Goal: Task Accomplishment & Management: Manage account settings

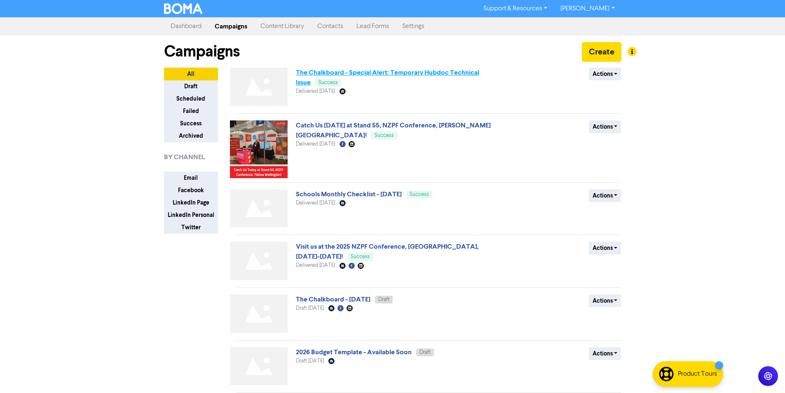
click at [425, 70] on link "The Chalkboard - Special Alert: Temporary Hubdoc Technical Issue" at bounding box center [387, 77] width 183 height 18
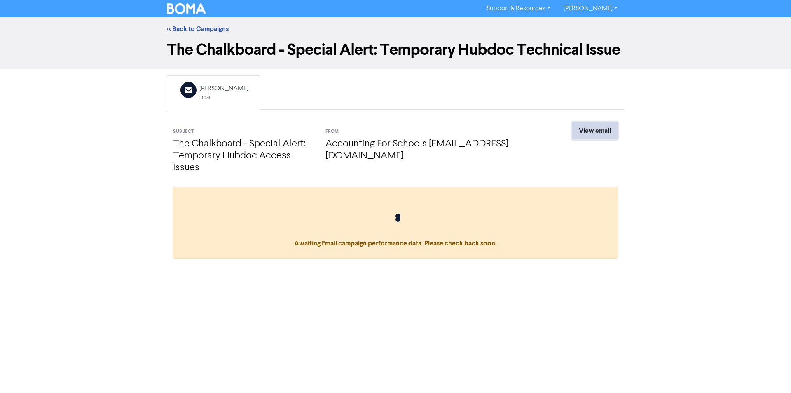
click at [599, 131] on link "View email" at bounding box center [595, 130] width 46 height 17
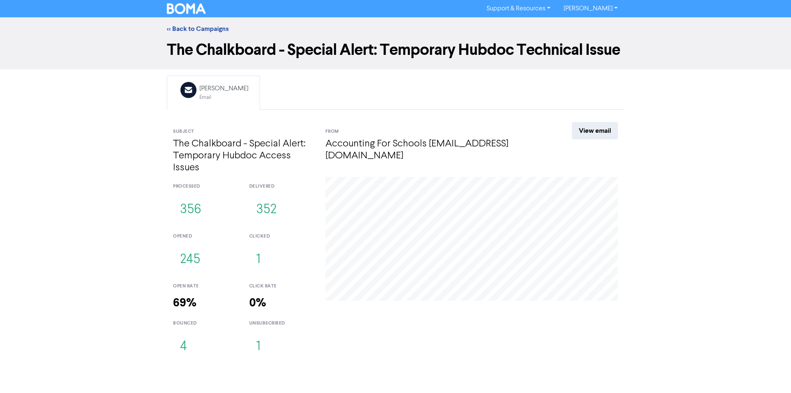
click at [191, 36] on div "<< Back to Campaigns" at bounding box center [395, 28] width 791 height 23
click at [218, 30] on link "<< Back to Campaigns" at bounding box center [198, 29] width 62 height 8
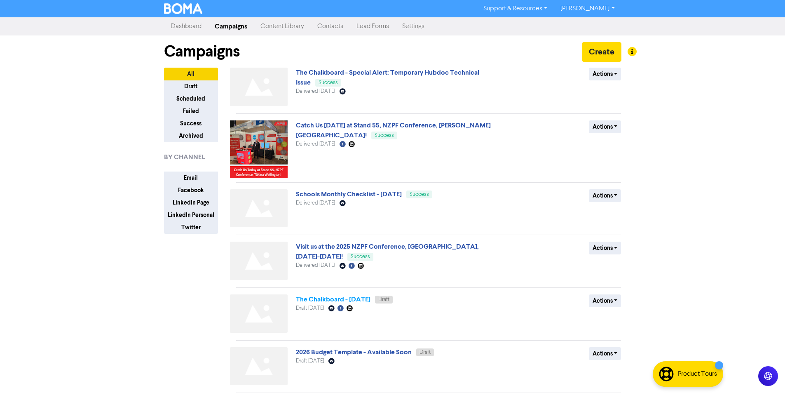
click at [368, 300] on link "The Chalkboard - [DATE]" at bounding box center [333, 299] width 75 height 8
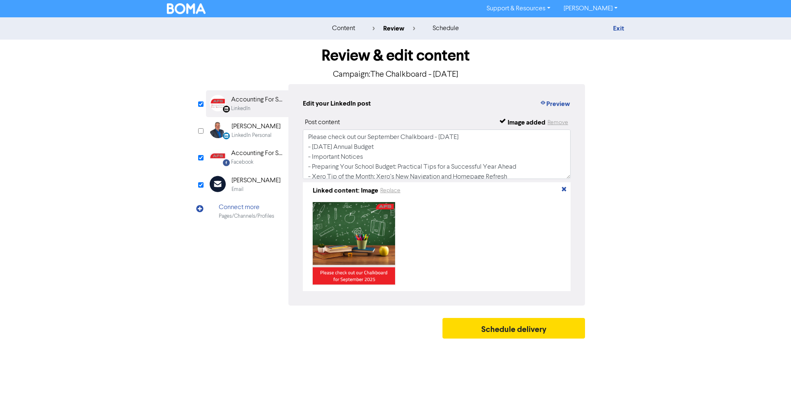
click at [245, 187] on div "Email" at bounding box center [256, 189] width 49 height 8
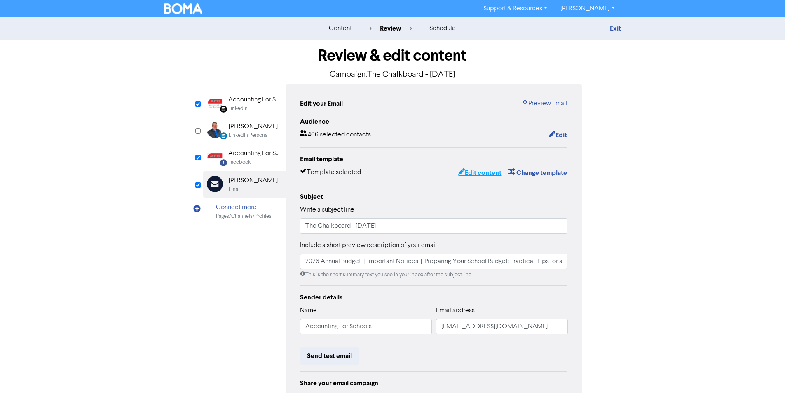
click at [482, 174] on button "Edit content" at bounding box center [480, 172] width 44 height 11
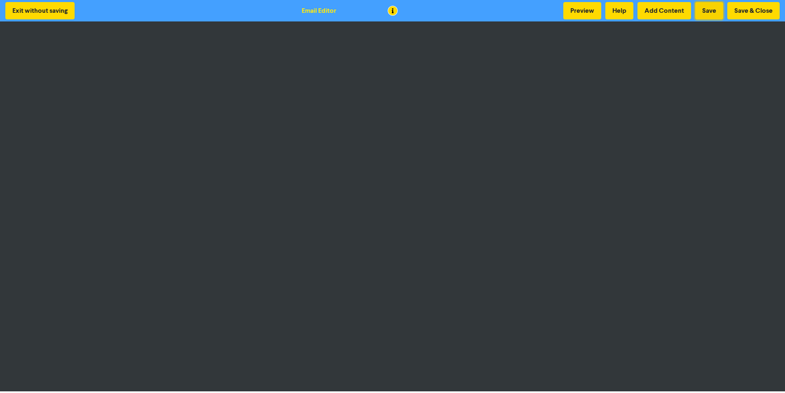
click at [706, 8] on button "Save" at bounding box center [709, 10] width 28 height 17
click at [716, 10] on button "Save" at bounding box center [709, 10] width 28 height 17
click at [710, 7] on button "Save" at bounding box center [709, 10] width 28 height 17
click at [705, 12] on button "Save" at bounding box center [709, 10] width 28 height 17
click at [711, 13] on button "Save" at bounding box center [709, 10] width 28 height 17
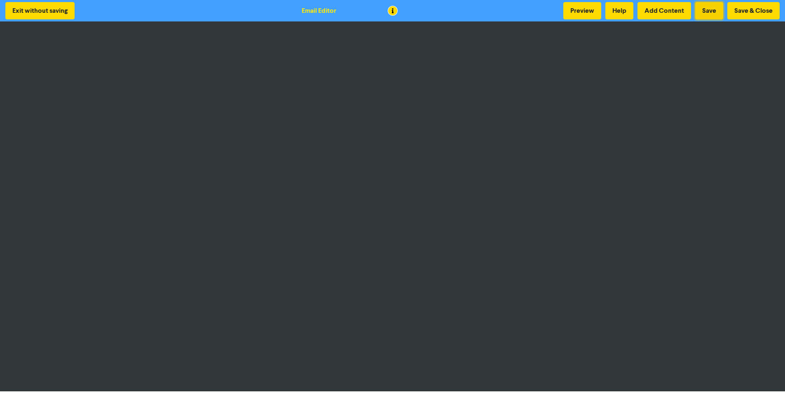
click at [714, 5] on button "Save" at bounding box center [709, 10] width 28 height 17
click at [704, 9] on button "Save" at bounding box center [709, 10] width 28 height 17
click at [697, 12] on button "Save" at bounding box center [709, 10] width 28 height 17
click at [725, 10] on div "Preview Help Add Content Save Save & Close" at bounding box center [671, 10] width 220 height 17
click at [712, 8] on button "Save" at bounding box center [709, 10] width 28 height 17
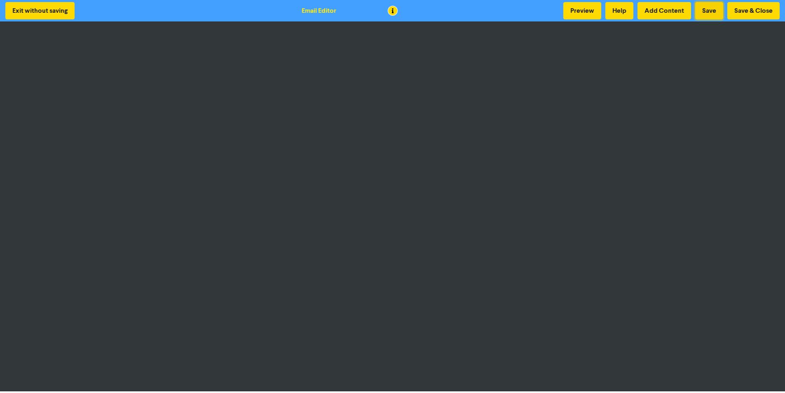
click at [716, 6] on button "Save" at bounding box center [709, 10] width 28 height 17
click at [714, 9] on button "Save" at bounding box center [709, 10] width 28 height 17
click at [706, 7] on button "Save" at bounding box center [709, 10] width 28 height 17
click at [710, 13] on button "Save" at bounding box center [709, 10] width 28 height 17
click at [735, 12] on button "Save & Close" at bounding box center [753, 10] width 52 height 17
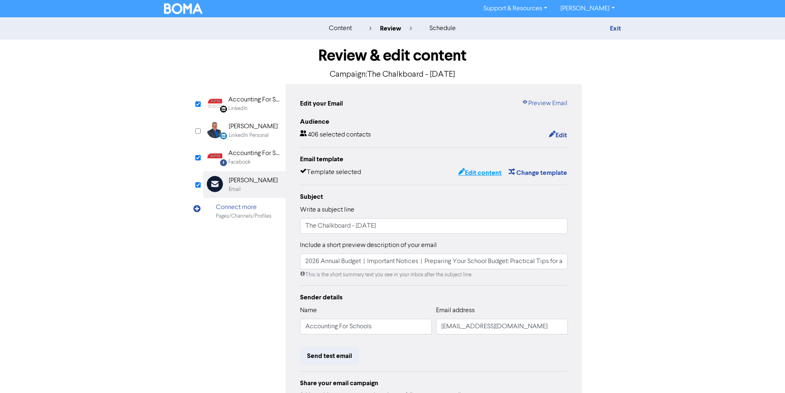
click at [480, 176] on button "Edit content" at bounding box center [480, 172] width 44 height 11
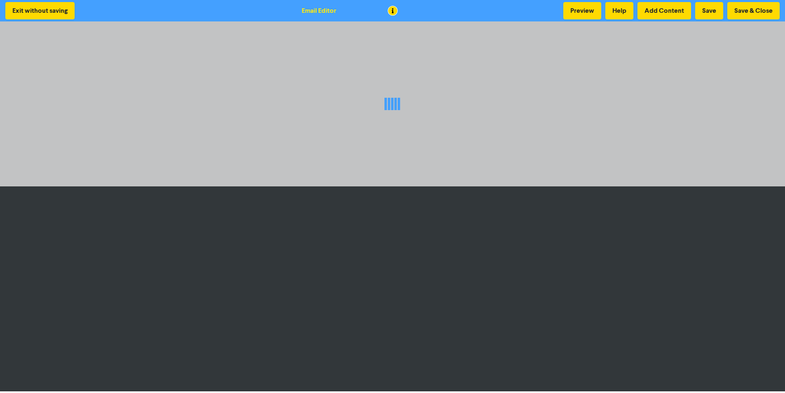
scroll to position [1, 0]
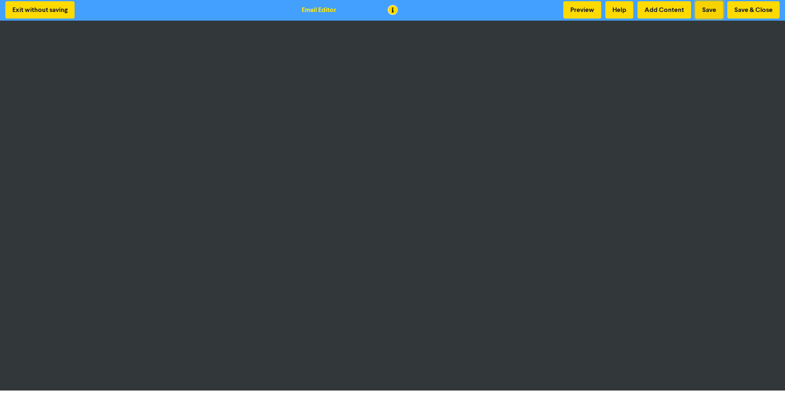
click at [707, 7] on button "Save" at bounding box center [709, 9] width 28 height 17
click at [709, 13] on button "Save" at bounding box center [709, 9] width 28 height 17
click at [738, 7] on button "Save & Close" at bounding box center [753, 9] width 52 height 17
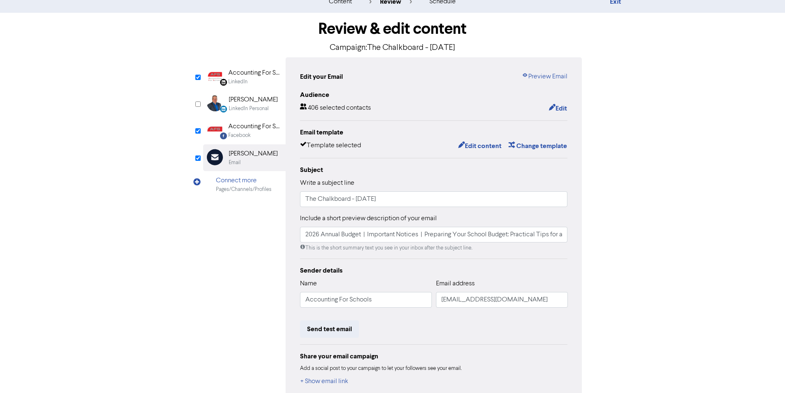
scroll to position [73, 0]
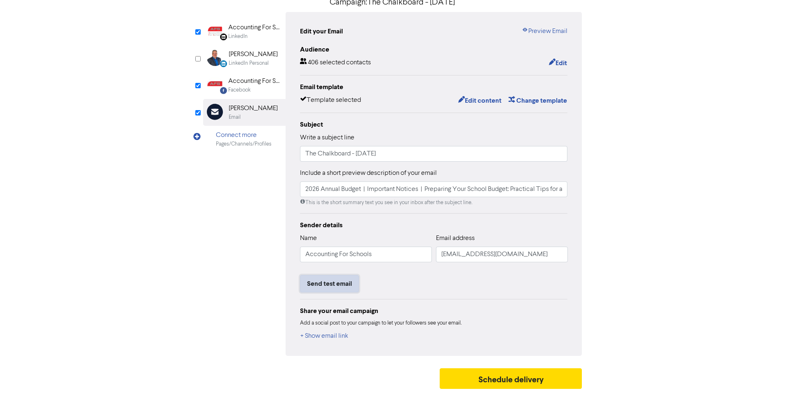
click at [345, 287] on button "Send test email" at bounding box center [329, 283] width 59 height 17
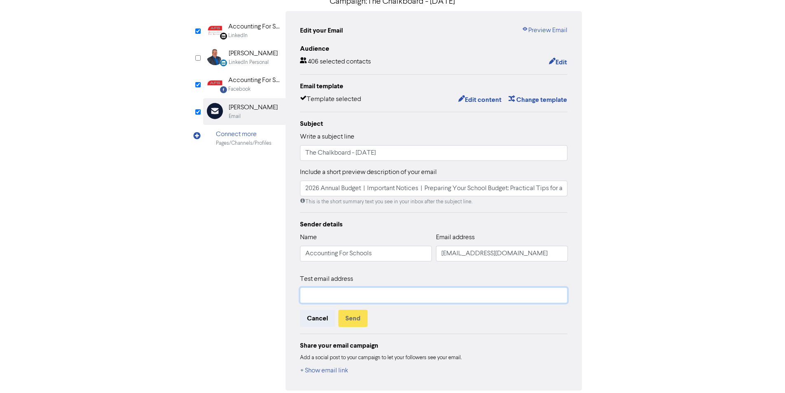
drag, startPoint x: 401, startPoint y: 288, endPoint x: 407, endPoint y: 293, distance: 7.9
click at [402, 291] on input "text" at bounding box center [434, 295] width 268 height 16
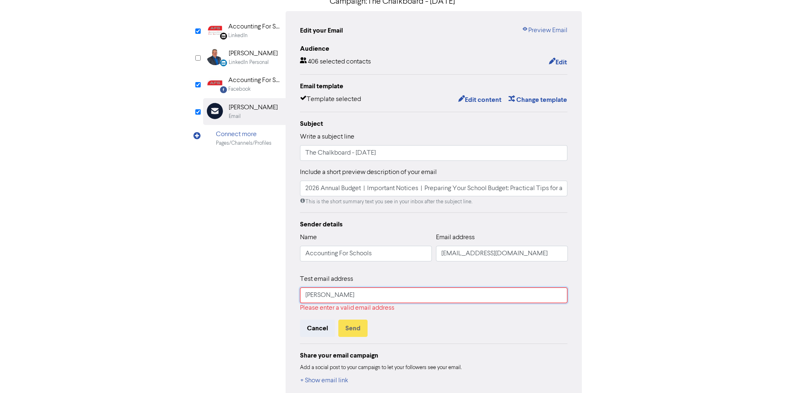
type input "[PERSON_NAME][EMAIL_ADDRESS][DOMAIN_NAME]"
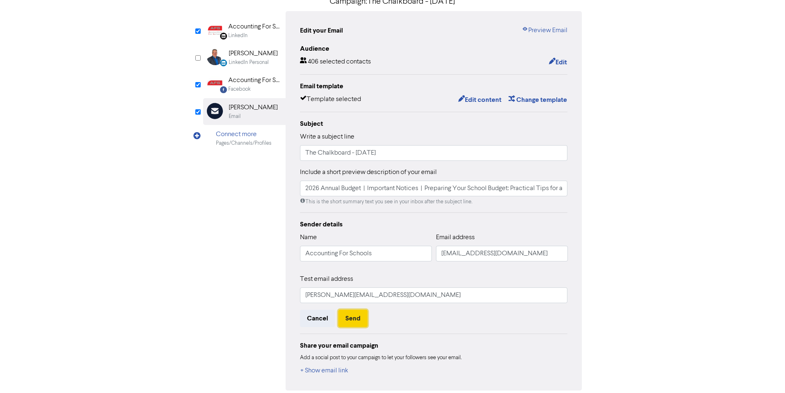
click at [359, 317] on button "Send" at bounding box center [352, 317] width 29 height 17
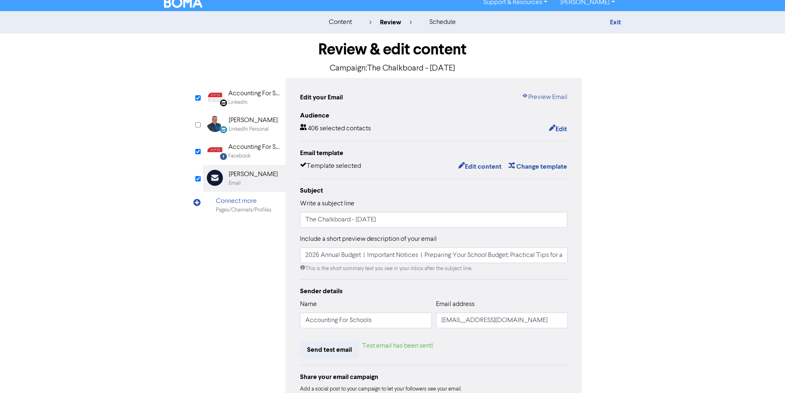
scroll to position [0, 0]
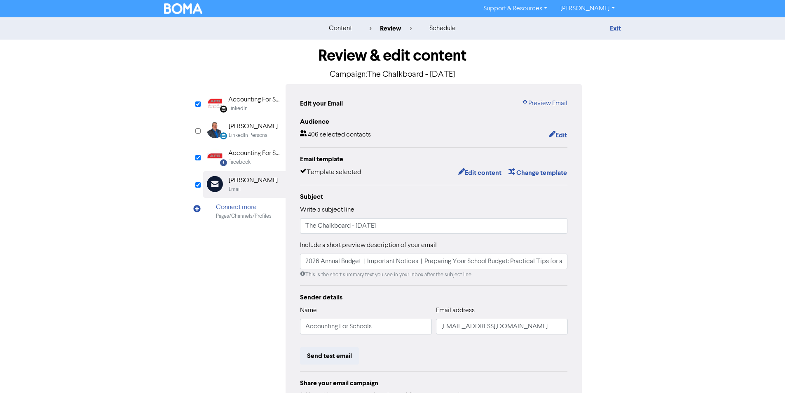
click at [545, 109] on div "Edit your Email Preview Email Audience 406 selected contacts Edit Email templat…" at bounding box center [433, 256] width 297 height 344
click at [545, 102] on link "Preview Email" at bounding box center [545, 103] width 46 height 10
click at [489, 175] on button "Edit content" at bounding box center [480, 172] width 44 height 11
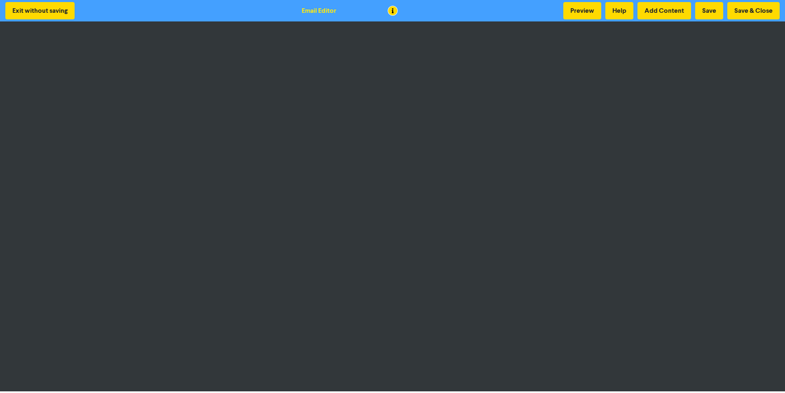
click at [704, 2] on div "Exit without saving Email Editor Preview Help Add Content Save Save & Close" at bounding box center [392, 10] width 785 height 21
click at [704, 3] on button "Save" at bounding box center [709, 10] width 28 height 17
click at [756, 10] on button "Save & Close" at bounding box center [753, 10] width 52 height 17
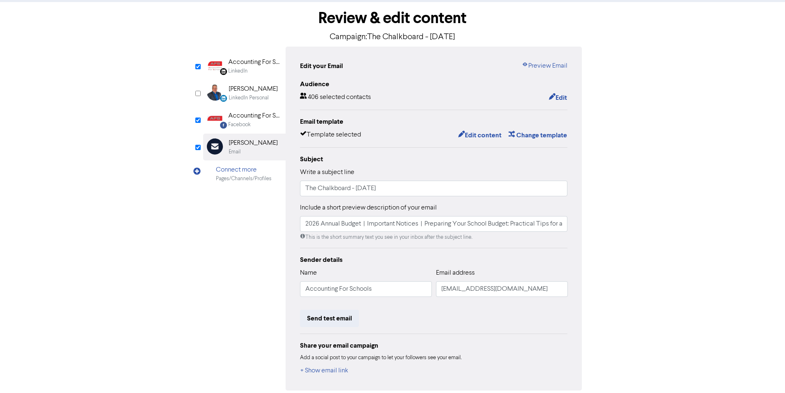
scroll to position [73, 0]
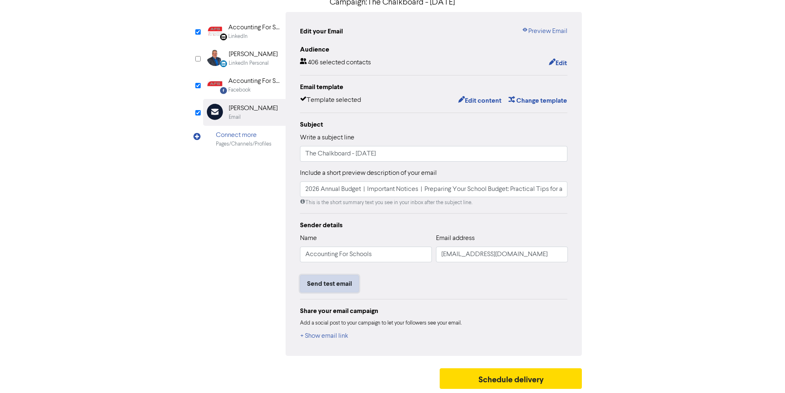
click at [346, 276] on button "Send test email" at bounding box center [329, 283] width 59 height 17
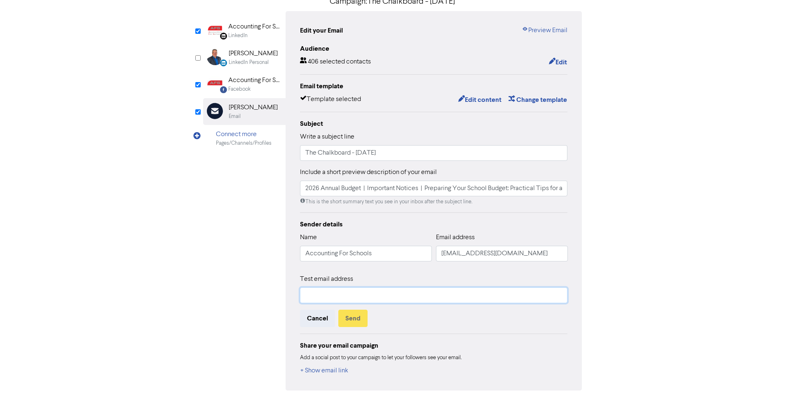
click at [402, 295] on input "text" at bounding box center [434, 295] width 268 height 16
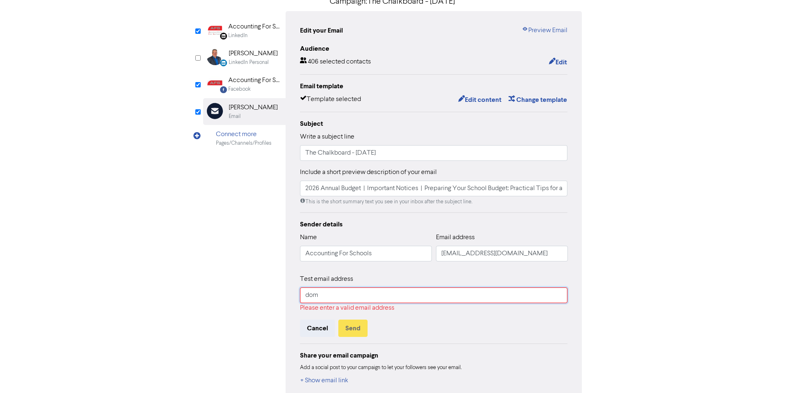
type input "[PERSON_NAME][EMAIL_ADDRESS][DOMAIN_NAME]"
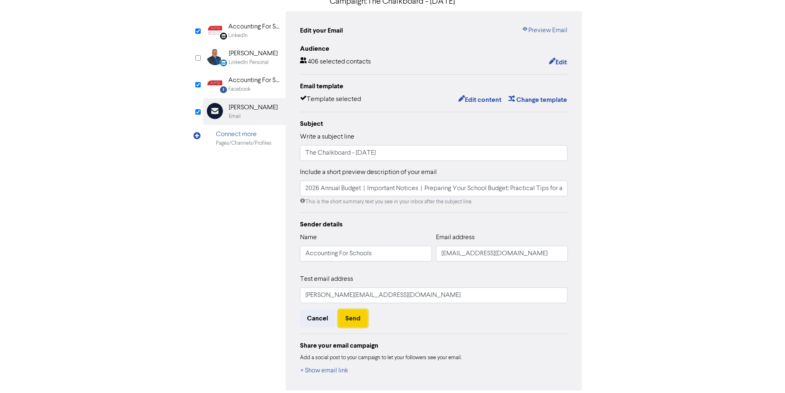
click at [360, 318] on button "Send" at bounding box center [352, 317] width 29 height 17
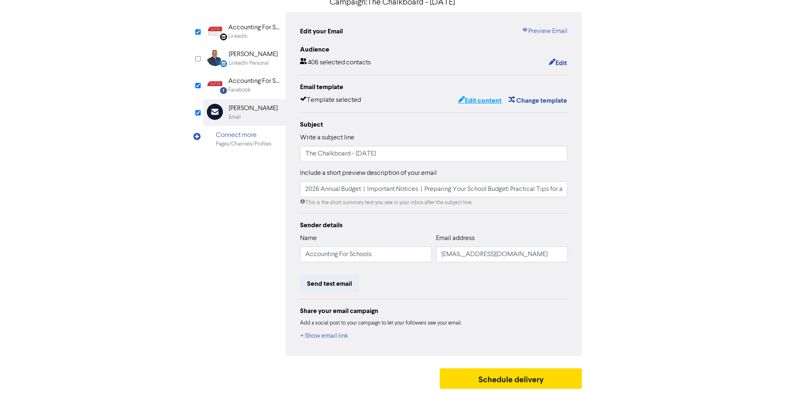
click at [481, 103] on button "Edit content" at bounding box center [480, 100] width 44 height 11
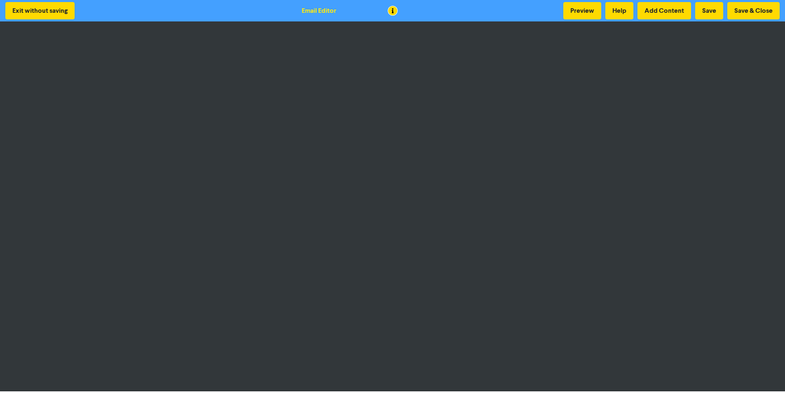
scroll to position [1, 0]
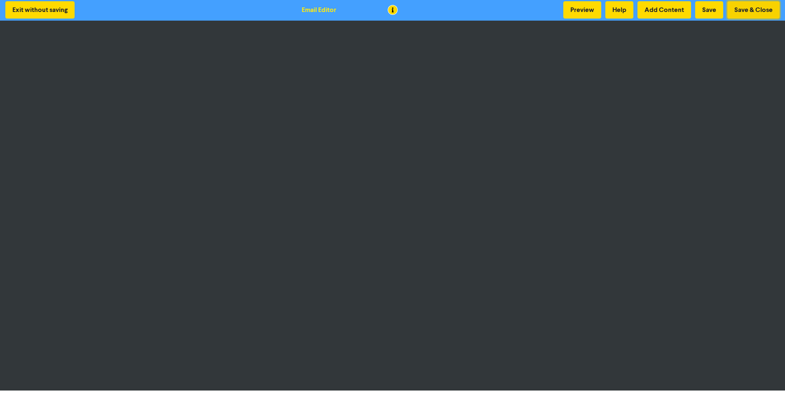
click at [749, 7] on button "Save & Close" at bounding box center [753, 9] width 52 height 17
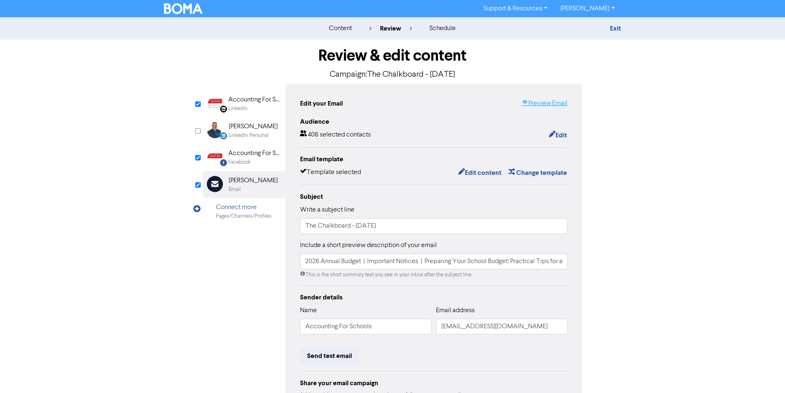
click at [554, 107] on link "Preview Email" at bounding box center [545, 103] width 46 height 10
click at [480, 171] on button "Edit content" at bounding box center [480, 172] width 44 height 11
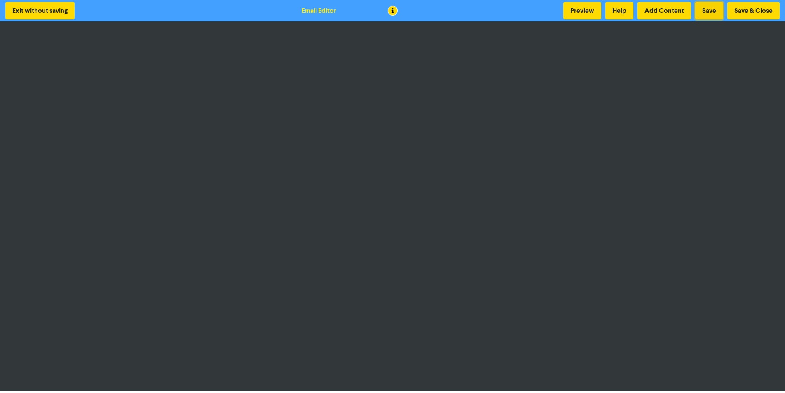
click at [706, 11] on button "Save" at bounding box center [709, 10] width 28 height 17
click at [705, 14] on button "Save" at bounding box center [709, 10] width 28 height 17
click at [705, 16] on button "Save" at bounding box center [709, 10] width 28 height 17
click at [714, 14] on button "Save" at bounding box center [709, 10] width 28 height 17
click at [755, 10] on button "Save & Close" at bounding box center [753, 10] width 52 height 17
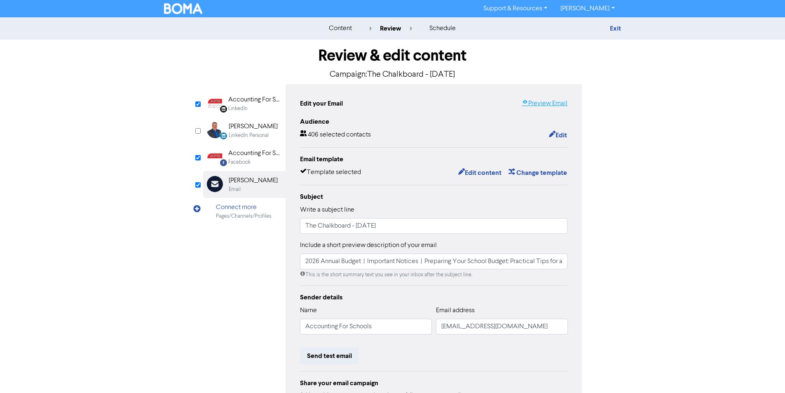
click at [550, 100] on link "Preview Email" at bounding box center [545, 103] width 46 height 10
click at [367, 262] on input "2026 Annual Budget | Important Notices | Preparing Your School Budget: Practica…" at bounding box center [434, 261] width 268 height 16
paste input "Upcoming Budget Webinar for Schools - [DATE]"
click at [363, 263] on input "2026 Annual Budget | Upcoming Budget Webinar for Schools - [DATE]Important Noti…" at bounding box center [434, 261] width 268 height 16
click at [527, 262] on input "2026 Annual Budget | Upcoming Budget Webinar for Schools - [DATE]Important Noti…" at bounding box center [434, 261] width 268 height 16
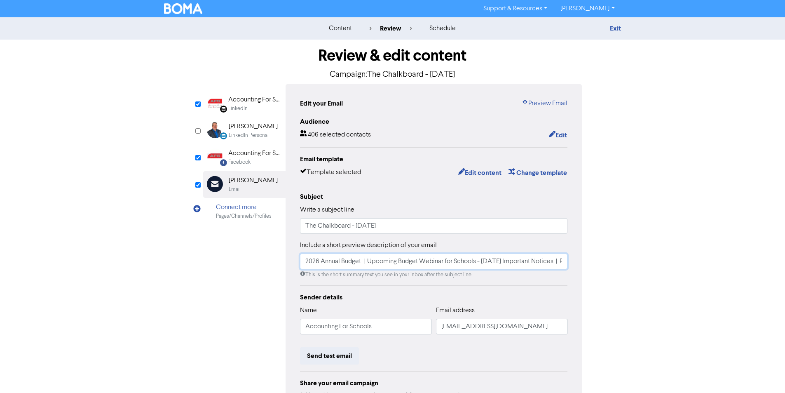
paste input "|"
click at [552, 258] on input "2026 Annual Budget | Upcoming Budget Webinar for Schools - [DATE] | Important N…" at bounding box center [434, 261] width 268 height 16
click at [493, 255] on input "2026 Annual Budget | Upcoming Budget Webinar for Schools - [DATE] | Important N…" at bounding box center [434, 261] width 268 height 16
click at [527, 263] on input "2026 Annual Budget | Upcoming Budget Webinar for Schools - [DATE] | Important N…" at bounding box center [434, 261] width 268 height 16
click at [549, 263] on input "2026 Annual Budget | Upcoming Budget Webinar for Schools - [DATE] | Important N…" at bounding box center [434, 261] width 268 height 16
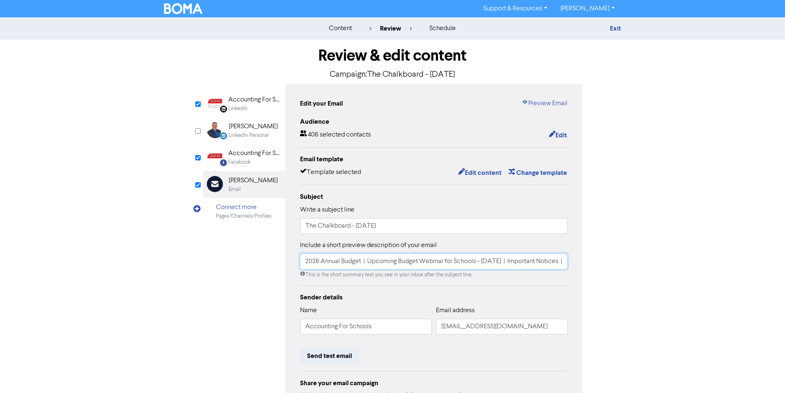
click at [534, 265] on input "2026 Annual Budget | Upcoming Budget Webinar for Schools - [DATE] | Important N…" at bounding box center [434, 261] width 268 height 16
click at [510, 261] on input "2026 Annual Budget | Upcoming Budget Webinar for Schools - [DATE] | Important N…" at bounding box center [434, 261] width 268 height 16
click at [533, 261] on input "2026 Annual Budget | Upcoming Budget Webinar for Schools - [DATE] | Important N…" at bounding box center [434, 261] width 268 height 16
click at [509, 257] on input "2026 Annual Budget | Upcoming Budget Webinar for Schools - [DATE] | Important N…" at bounding box center [434, 261] width 268 height 16
drag, startPoint x: 402, startPoint y: 261, endPoint x: 260, endPoint y: 257, distance: 141.8
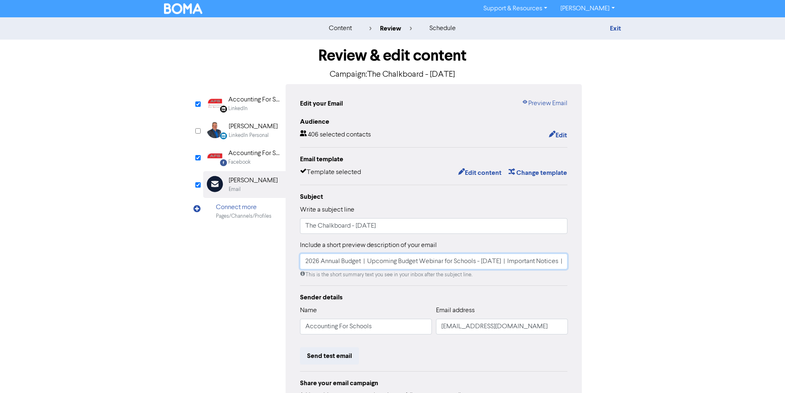
click at [260, 257] on div "LinkedIn Page Created with Sketch. Accounting For Schools Limited LinkedIn Link…" at bounding box center [392, 256] width 379 height 344
click at [321, 255] on input "2026 Annual Budget | Upcoming Budget Webinar for Schools - [DATE] | Important N…" at bounding box center [434, 261] width 268 height 16
click at [529, 262] on input "2026 Annual Budget | Upcoming Budget Webinar for Schools - [DATE] | Important N…" at bounding box center [434, 261] width 268 height 16
click at [551, 262] on input "2026 Annual Budget | Upcoming Budget Webinar for Schools - [DATE] | Important N…" at bounding box center [434, 261] width 268 height 16
type input "2026 Annual Budget | Upcoming Budget Webinar for Schools - [DATE] | Important N…"
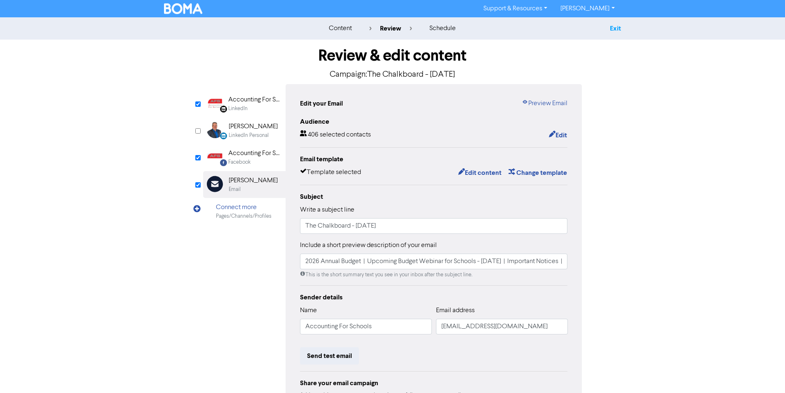
click at [618, 26] on link "Exit" at bounding box center [615, 28] width 11 height 8
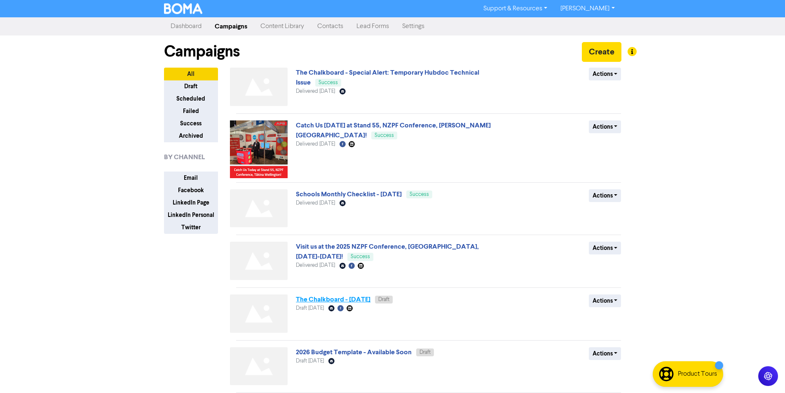
click at [370, 302] on link "The Chalkboard - [DATE]" at bounding box center [333, 299] width 75 height 8
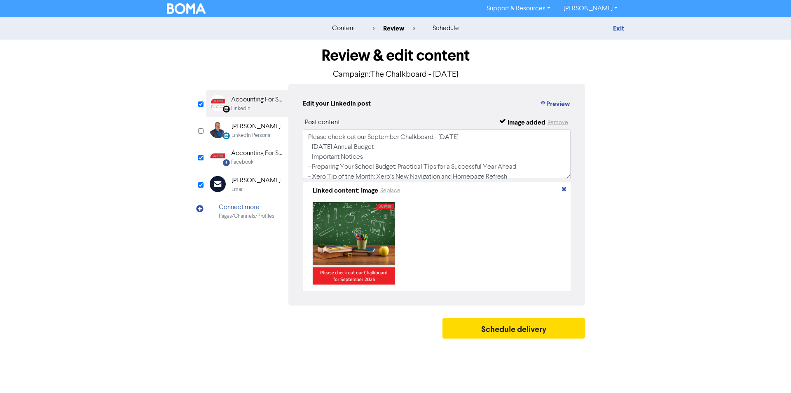
click at [251, 186] on div "Email" at bounding box center [256, 189] width 49 height 8
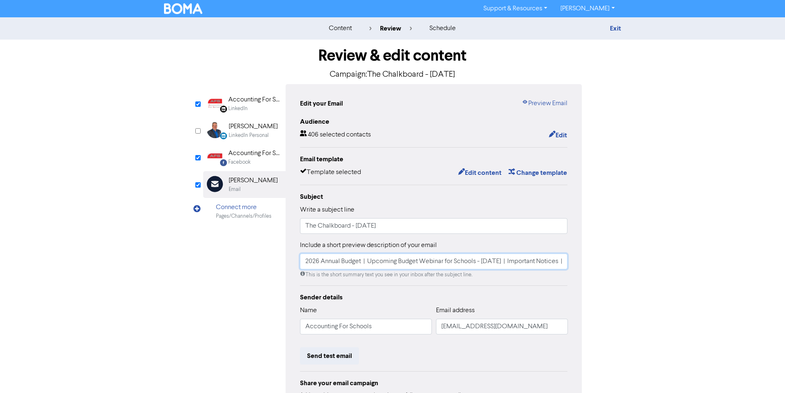
click at [477, 264] on input "2026 Annual Budget | Upcoming Budget Webinar for Schools - [DATE] | Important N…" at bounding box center [434, 261] width 268 height 16
click at [486, 261] on input "2026 Annual Budget | Upcoming Budget Webinar for Schools - [DATE] | Important N…" at bounding box center [434, 261] width 268 height 16
drag, startPoint x: 518, startPoint y: 261, endPoint x: 395, endPoint y: 264, distance: 122.4
click at [395, 264] on input "2026 Annual Budget | Upcoming Budget Webinar for Schools - [DATE] | Important N…" at bounding box center [434, 261] width 268 height 16
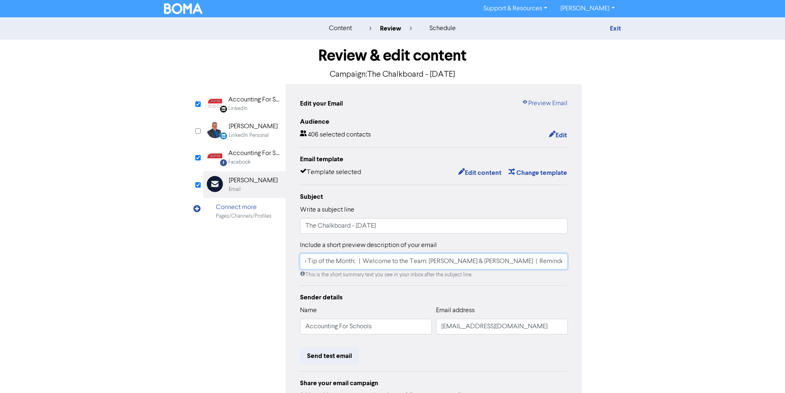
paste input "Xero’s New Navigation Refresh Coming Soon!"
click at [528, 258] on input "2026 Annual Budget | Upcoming Budget Webinar for Schools - [DATE] | Important N…" at bounding box center [434, 261] width 268 height 16
type input "2026 Annual Budget | Upcoming Budget Webinar for Schools - [DATE] | Important N…"
click at [616, 30] on link "Exit" at bounding box center [615, 28] width 11 height 8
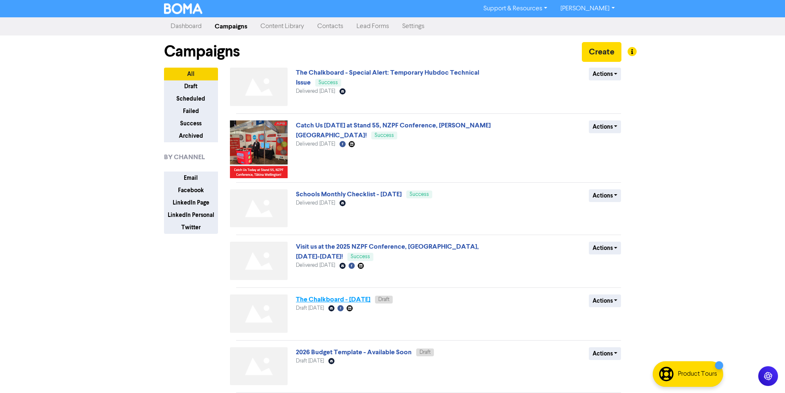
click at [370, 302] on link "The Chalkboard - [DATE]" at bounding box center [333, 299] width 75 height 8
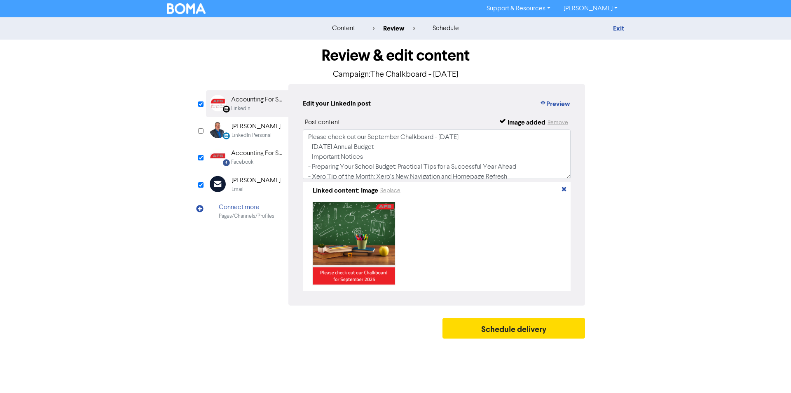
click at [231, 180] on div "Email Created with Sketch. [PERSON_NAME] Email" at bounding box center [247, 184] width 82 height 27
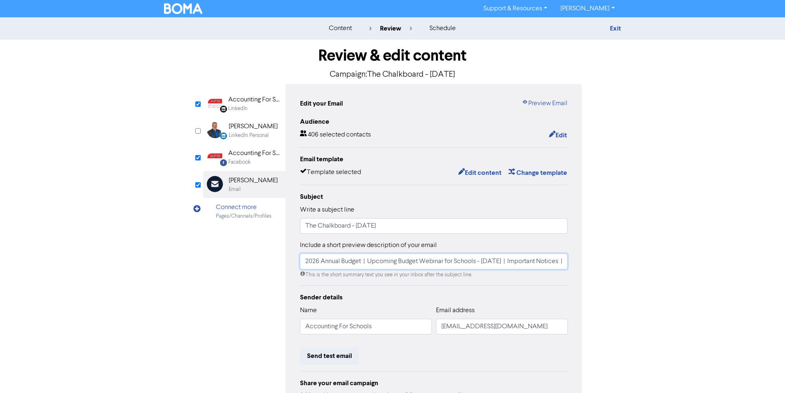
drag, startPoint x: 327, startPoint y: 260, endPoint x: 306, endPoint y: 260, distance: 21.8
click at [306, 260] on input "2026 Annual Budget | Upcoming Budget Webinar for Schools - [DATE] | Important N…" at bounding box center [434, 261] width 268 height 16
click at [374, 260] on input "2026 Annual Budget | Upcoming Budget Webinar for Schools - [DATE] | Important N…" at bounding box center [434, 261] width 268 height 16
click at [435, 254] on div "Include a short preview description of your email 2026 Annual Budget | Upcoming…" at bounding box center [434, 259] width 268 height 38
click at [454, 260] on input "2026 Annual Budget | Upcoming Budget Webinar for Schools - [DATE] | Important N…" at bounding box center [434, 261] width 268 height 16
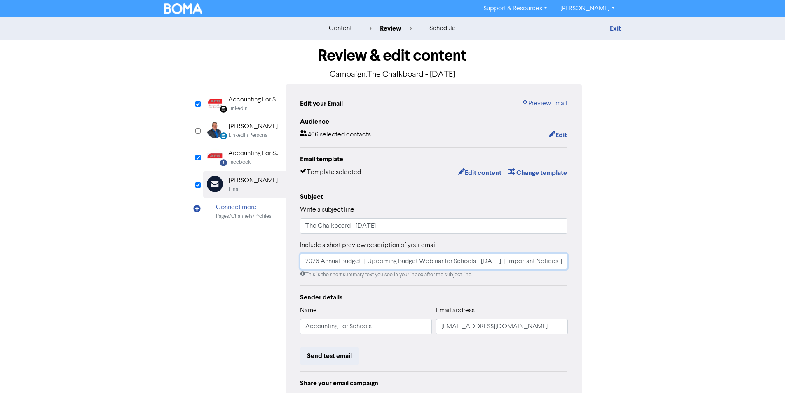
drag, startPoint x: 456, startPoint y: 257, endPoint x: 267, endPoint y: 255, distance: 188.7
click at [267, 255] on div "LinkedIn Page Created with Sketch. Accounting For Schools Limited LinkedIn Link…" at bounding box center [392, 256] width 379 height 344
click at [316, 265] on input "2026 Annual Budget | Upcoming Budget Webinar for Schools - [DATE] | Important N…" at bounding box center [434, 261] width 268 height 16
drag, startPoint x: 431, startPoint y: 227, endPoint x: 553, endPoint y: 67, distance: 201.0
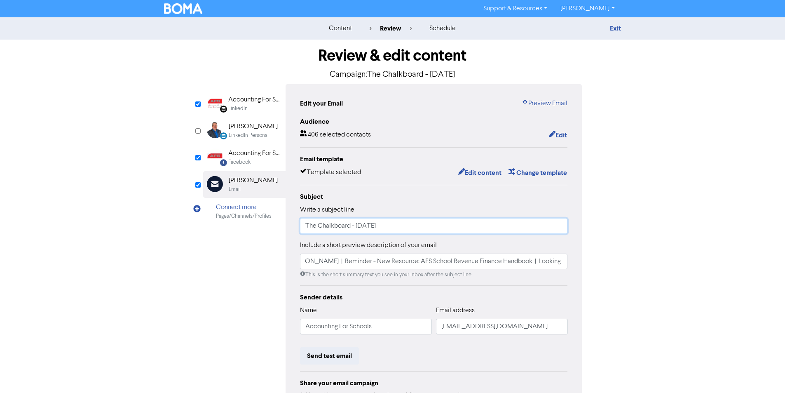
click at [432, 227] on input "The Chalkboard - [DATE]" at bounding box center [434, 226] width 268 height 16
click at [617, 27] on link "Exit" at bounding box center [615, 28] width 11 height 8
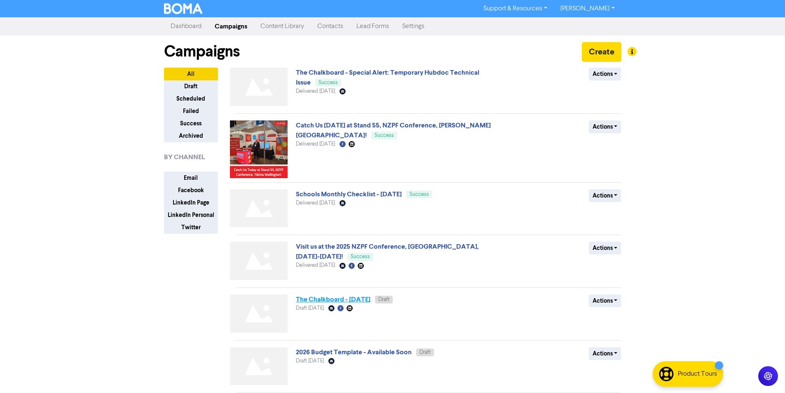
click at [370, 298] on link "The Chalkboard - [DATE]" at bounding box center [333, 299] width 75 height 8
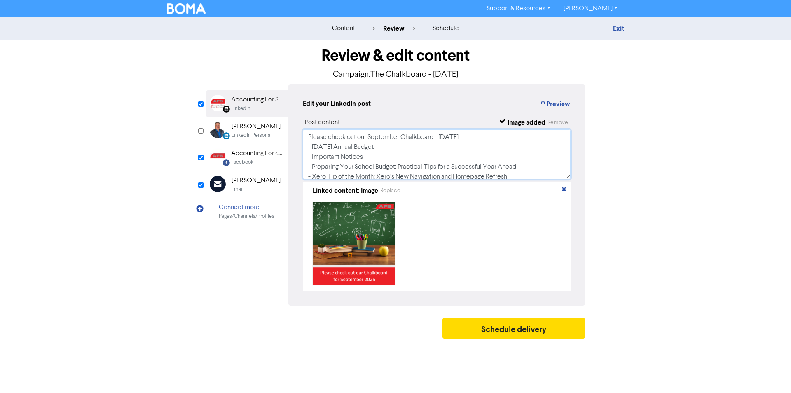
click at [373, 146] on textarea "Please check out our September Chalkboard - [DATE] - [DATE] Annual Budget - Imp…" at bounding box center [437, 153] width 268 height 49
paste textarea "Upcoming Budget Webinar for Schools - [DATE]"
type textarea "Please check out our September Chalkboard - [DATE] - [DATE] Annual Budget - Upc…"
click at [268, 161] on div "Facebook" at bounding box center [257, 162] width 53 height 8
click at [392, 153] on textarea "Please check out our September Chalkboard - [DATE] - [DATE] Annual Budget - Imp…" at bounding box center [437, 153] width 268 height 49
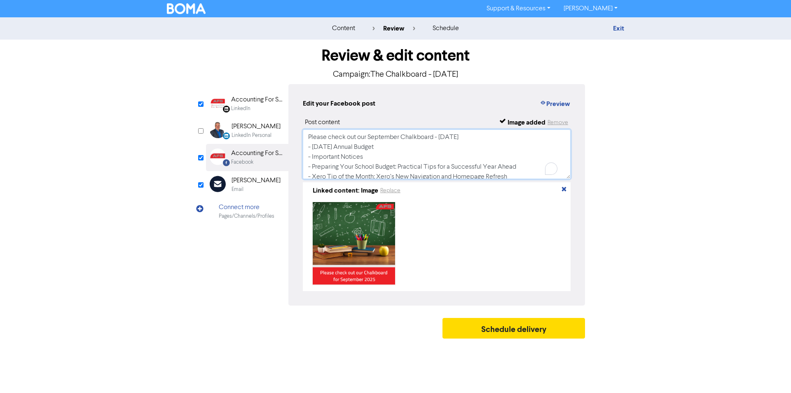
click at [384, 140] on textarea "Please check out our September Chalkboard - [DATE] - [DATE] Annual Budget - Imp…" at bounding box center [437, 153] width 268 height 49
click at [383, 151] on textarea "Please check out our September Chalkboard - [DATE] - [DATE] Annual Budget - Imp…" at bounding box center [437, 153] width 268 height 49
paste textarea "Upcoming Budget Webinar for Schools - [DATE]"
click at [502, 163] on textarea "Please check out our September Chalkboard - [DATE] - [DATE] Annual Budget - Upc…" at bounding box center [437, 153] width 268 height 49
click at [503, 171] on textarea "Please check out our September Chalkboard - [DATE] - [DATE] Annual Budget - Upc…" at bounding box center [437, 153] width 268 height 49
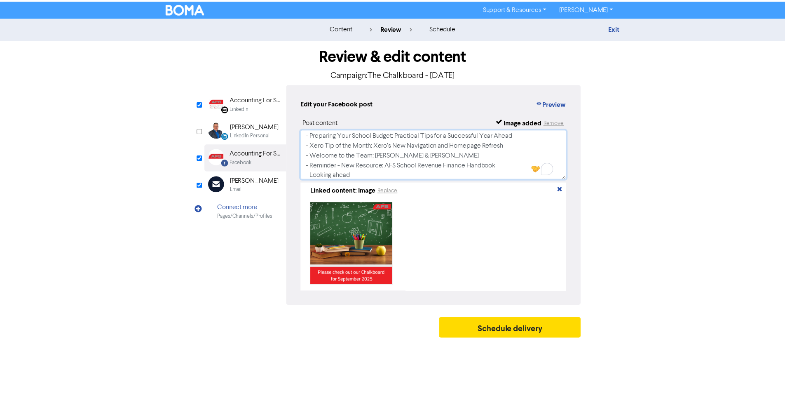
scroll to position [65, 0]
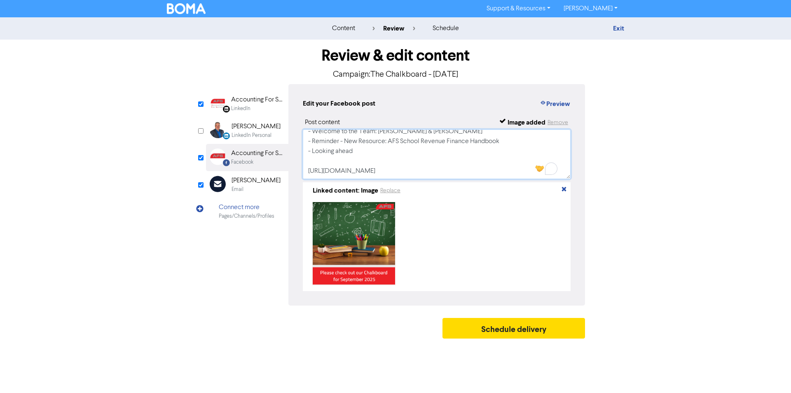
type textarea "Please check out our September Chalkboard - [DATE] - [DATE] Annual Budget - Upc…"
click at [255, 194] on div "Email Created with Sketch. [PERSON_NAME] Email" at bounding box center [247, 184] width 82 height 27
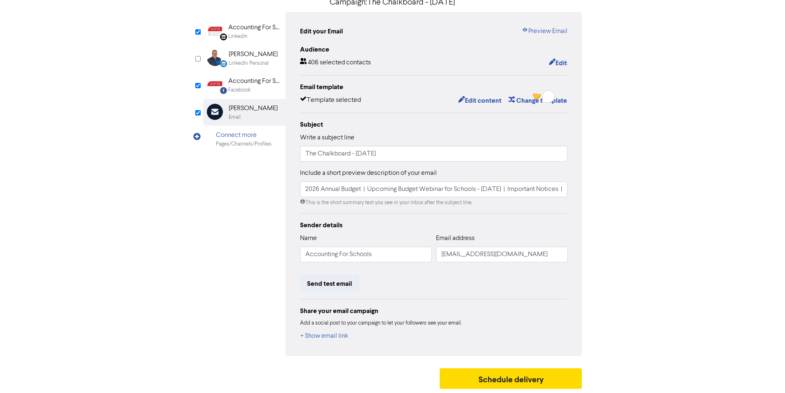
scroll to position [73, 0]
click at [326, 337] on button "+ Show email link" at bounding box center [324, 335] width 49 height 11
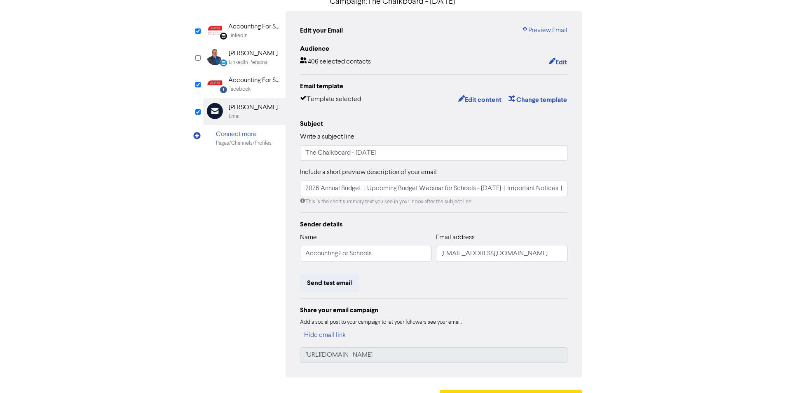
click at [462, 363] on div "Edit your Email Preview Email Audience 406 selected contacts Edit Email templat…" at bounding box center [433, 194] width 297 height 366
click at [459, 356] on input "[URL][DOMAIN_NAME]" at bounding box center [434, 355] width 268 height 16
click at [463, 358] on input "[URL][DOMAIN_NAME]" at bounding box center [434, 355] width 268 height 16
drag, startPoint x: 472, startPoint y: 358, endPoint x: 264, endPoint y: 354, distance: 207.2
click at [264, 354] on div "LinkedIn Page Created with Sketch. Accounting For Schools Limited LinkedIn Link…" at bounding box center [392, 194] width 379 height 366
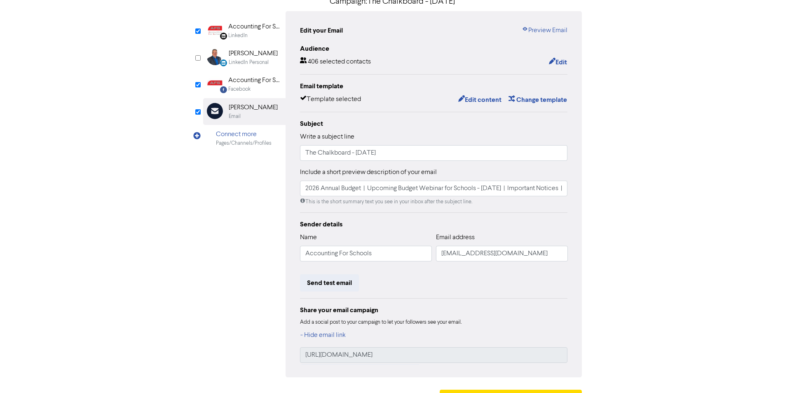
click at [271, 88] on div "Facebook" at bounding box center [254, 89] width 53 height 8
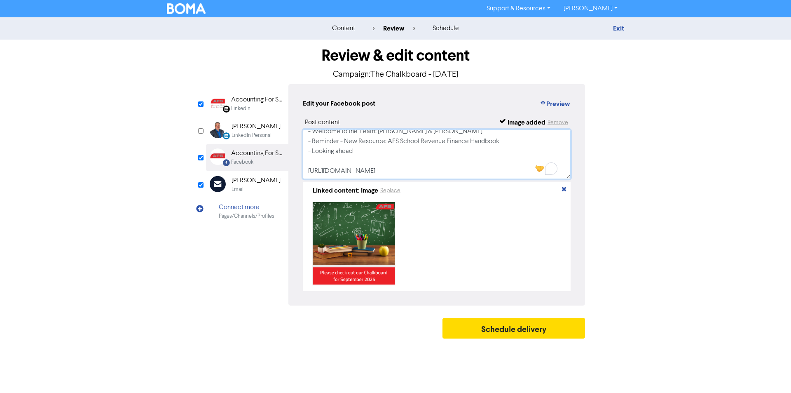
drag, startPoint x: 456, startPoint y: 175, endPoint x: 285, endPoint y: 175, distance: 171.0
click at [285, 175] on div "LinkedIn Page Created with Sketch. Accounting For Schools Limited LinkedIn Link…" at bounding box center [395, 194] width 379 height 221
click at [254, 101] on div "Accounting For Schools Limited" at bounding box center [257, 100] width 53 height 10
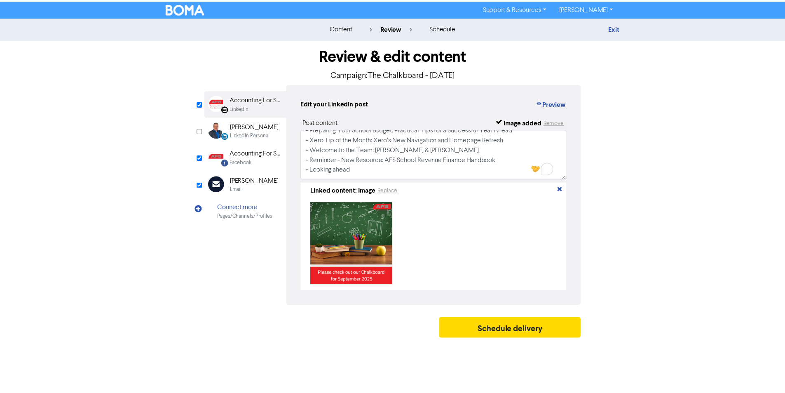
scroll to position [65, 0]
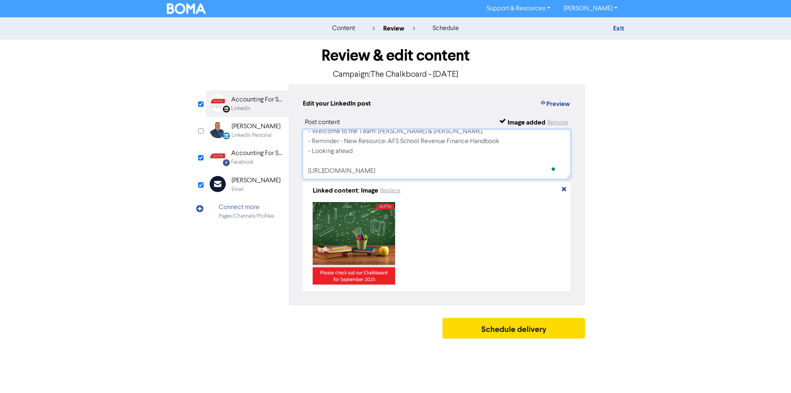
drag, startPoint x: 462, startPoint y: 174, endPoint x: 262, endPoint y: 178, distance: 199.8
click at [262, 178] on div "LinkedIn Page Created with Sketch. Accounting For Schools Limited LinkedIn Link…" at bounding box center [395, 194] width 379 height 221
click at [442, 147] on textarea "Please check out our September Chalkboard - [DATE] - [DATE] Annual Budget - Upc…" at bounding box center [437, 153] width 268 height 49
click at [618, 29] on link "Exit" at bounding box center [618, 28] width 11 height 8
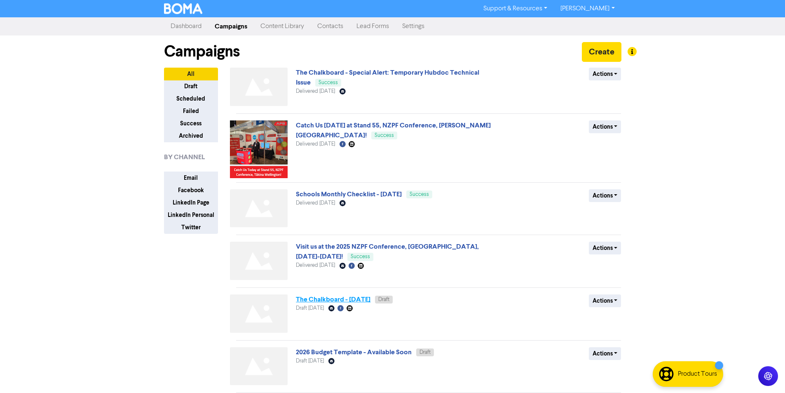
click at [370, 297] on link "The Chalkboard - [DATE]" at bounding box center [333, 299] width 75 height 8
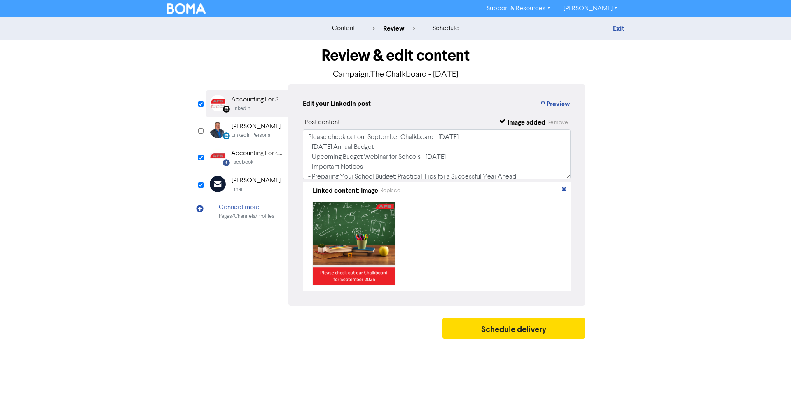
click at [258, 96] on div "Accounting For Schools Limited" at bounding box center [257, 100] width 53 height 10
click at [257, 166] on div "Facebook" at bounding box center [257, 162] width 53 height 8
click at [264, 98] on div "Accounting For Schools Limited" at bounding box center [257, 100] width 53 height 10
click at [249, 166] on div "Facebook" at bounding box center [242, 162] width 22 height 8
click at [246, 187] on div "Email" at bounding box center [256, 189] width 49 height 8
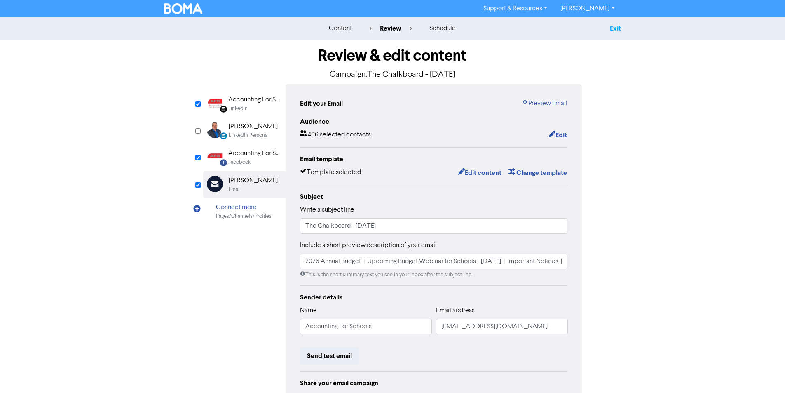
click at [613, 28] on link "Exit" at bounding box center [615, 28] width 11 height 8
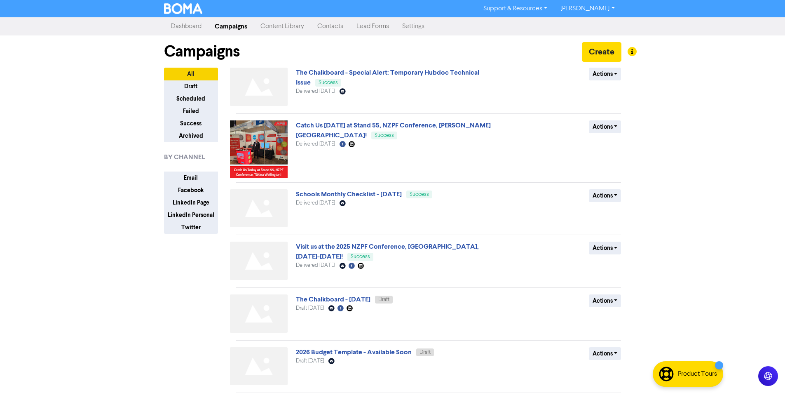
click at [77, 163] on div "Support & Resources Video Tutorials FAQ & Guides Marketing Education [PERSON_NA…" at bounding box center [392, 196] width 785 height 393
click at [233, 30] on link "Campaigns" at bounding box center [231, 26] width 46 height 16
click at [246, 27] on link "Campaigns" at bounding box center [231, 26] width 46 height 16
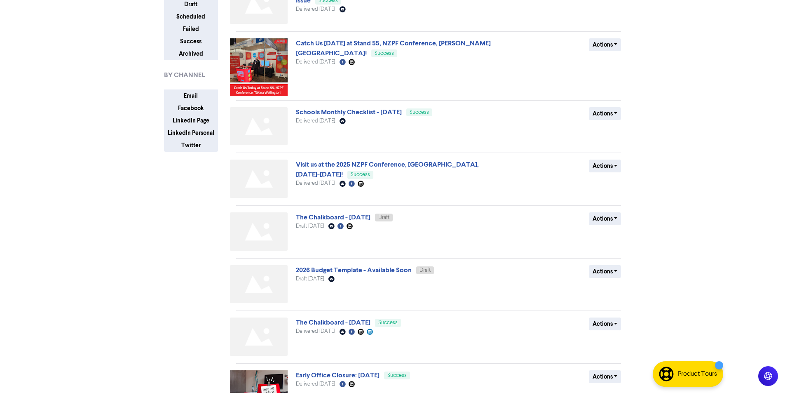
scroll to position [82, 0]
click at [370, 215] on link "The Chalkboard - [DATE]" at bounding box center [333, 217] width 75 height 8
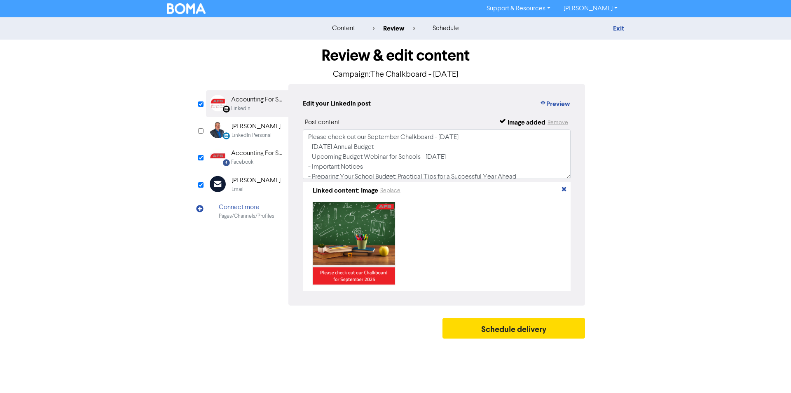
click at [248, 188] on div "Email" at bounding box center [256, 189] width 49 height 8
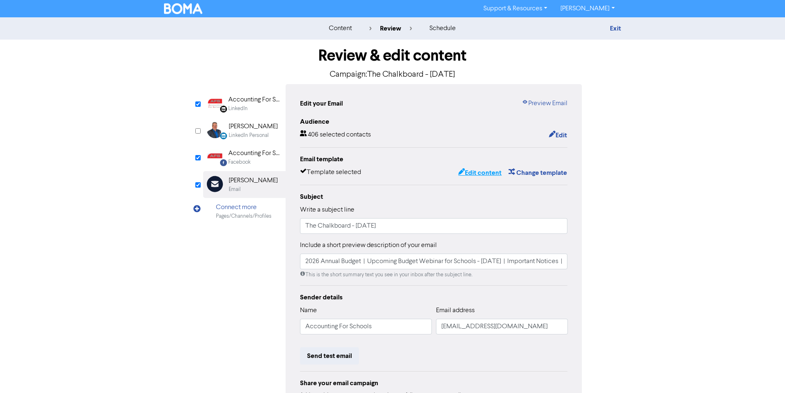
click at [492, 174] on button "Edit content" at bounding box center [480, 172] width 44 height 11
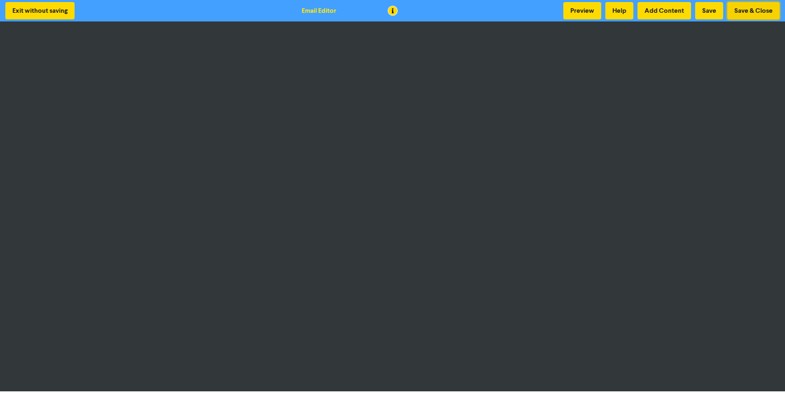
click at [754, 10] on button "Save & Close" at bounding box center [753, 10] width 52 height 17
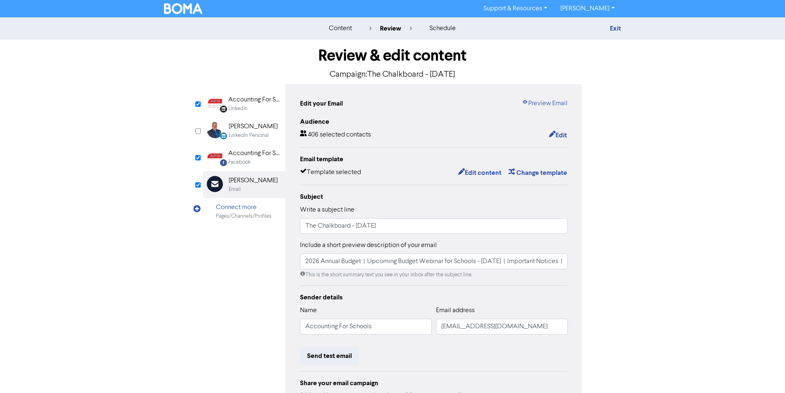
click at [243, 186] on div "Email" at bounding box center [253, 189] width 49 height 8
click at [548, 103] on link "Preview Email" at bounding box center [545, 103] width 46 height 10
click at [484, 176] on button "Edit content" at bounding box center [480, 172] width 44 height 11
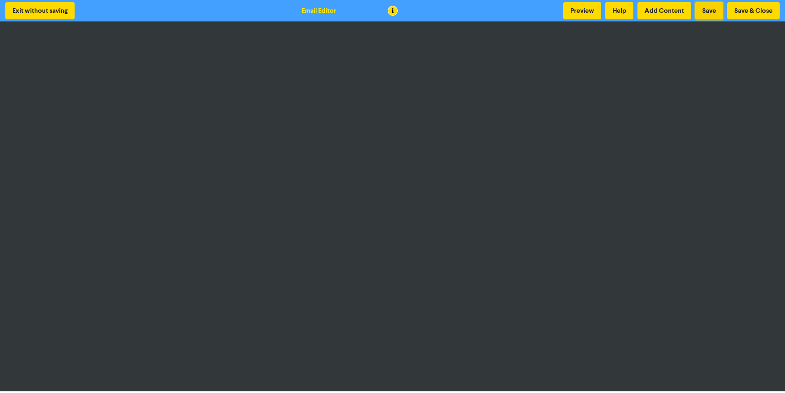
click at [705, 13] on button "Save" at bounding box center [709, 10] width 28 height 17
click at [704, 8] on button "Save" at bounding box center [709, 10] width 28 height 17
click at [770, 14] on button "Save & Close" at bounding box center [753, 10] width 52 height 17
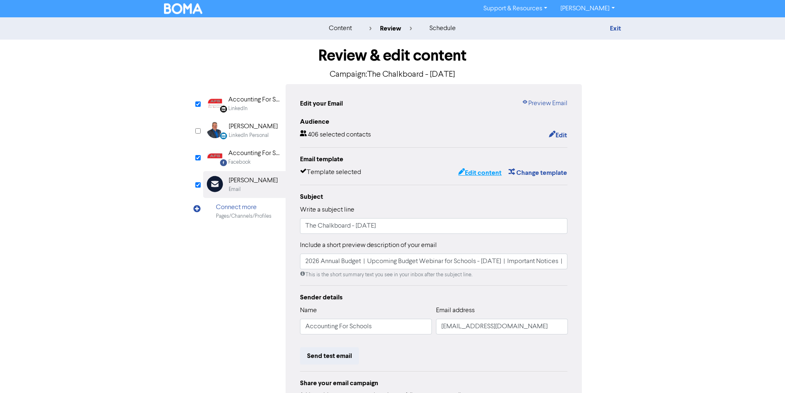
click at [475, 171] on button "Edit content" at bounding box center [480, 172] width 44 height 11
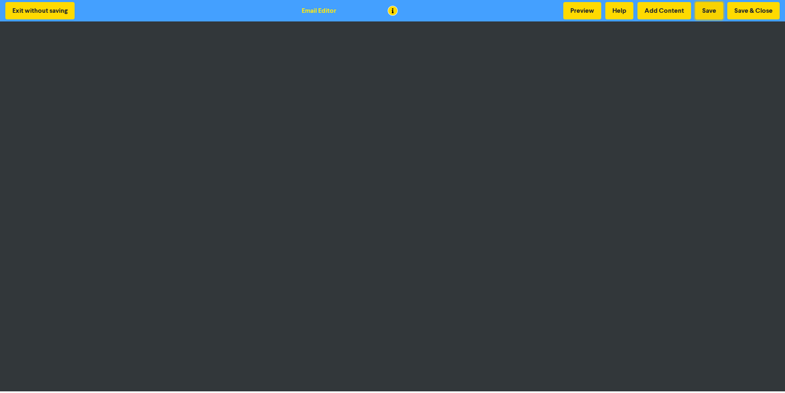
drag, startPoint x: 707, startPoint y: 9, endPoint x: 696, endPoint y: 16, distance: 12.8
click at [707, 10] on button "Save" at bounding box center [709, 10] width 28 height 17
click at [712, 12] on button "Save" at bounding box center [709, 10] width 28 height 17
click at [759, 7] on button "Save & Close" at bounding box center [753, 10] width 52 height 17
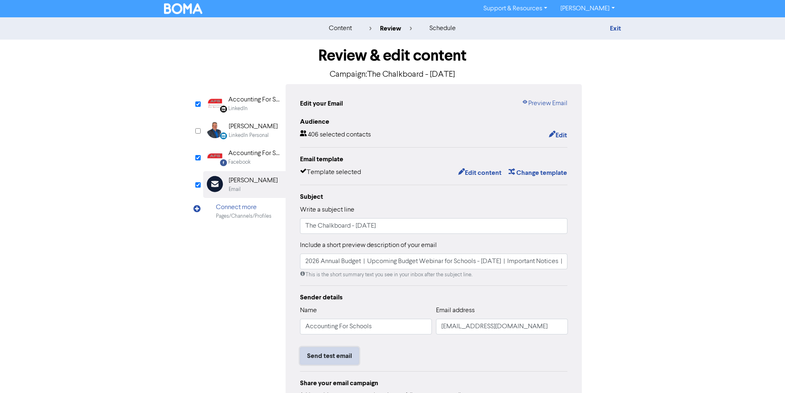
click at [346, 350] on button "Send test email" at bounding box center [329, 355] width 59 height 17
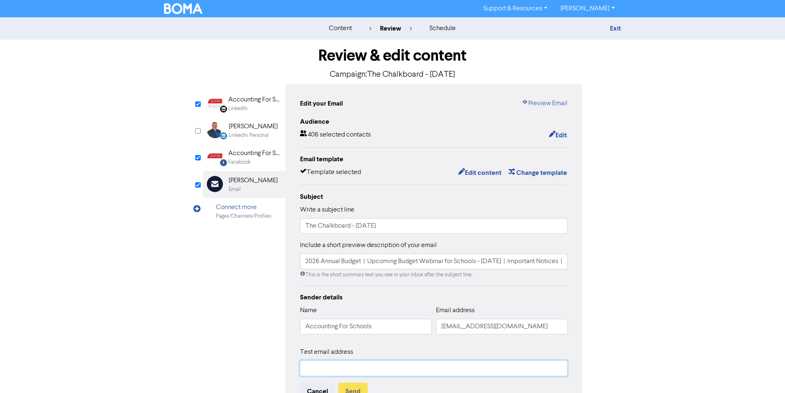
click at [406, 365] on input "text" at bounding box center [434, 368] width 268 height 16
type input "[PERSON_NAME][EMAIL_ADDRESS][DOMAIN_NAME]"
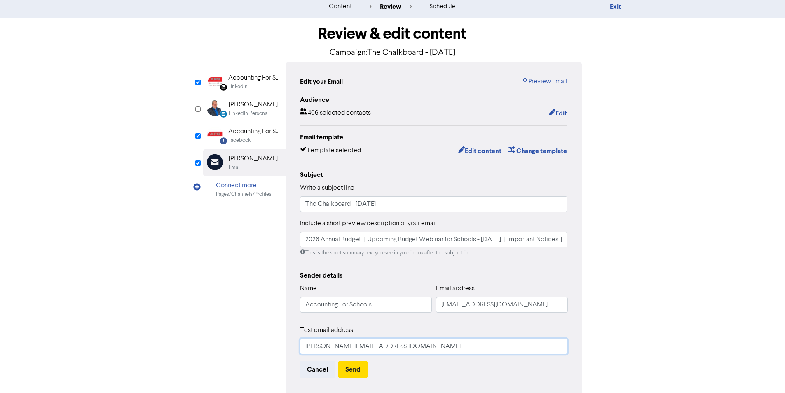
scroll to position [41, 0]
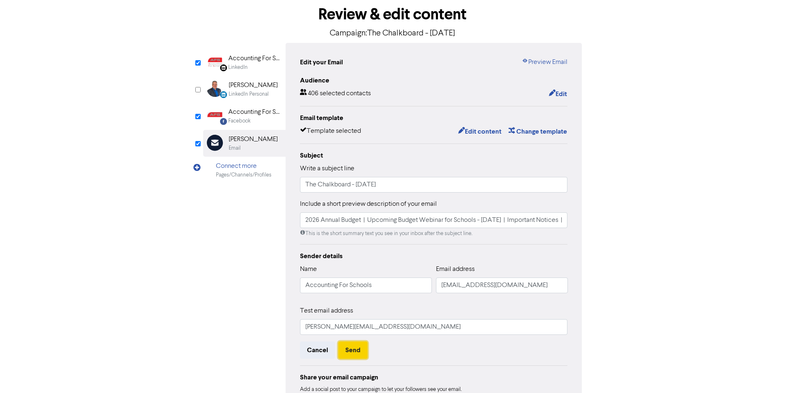
click at [362, 345] on button "Send" at bounding box center [352, 349] width 29 height 17
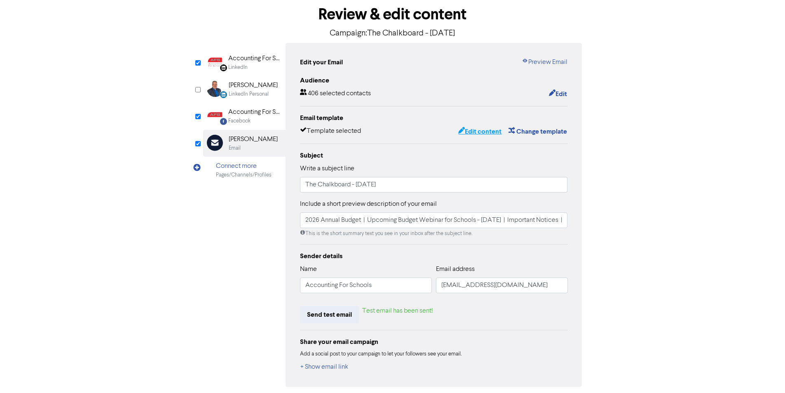
click at [475, 133] on button "Edit content" at bounding box center [480, 131] width 44 height 11
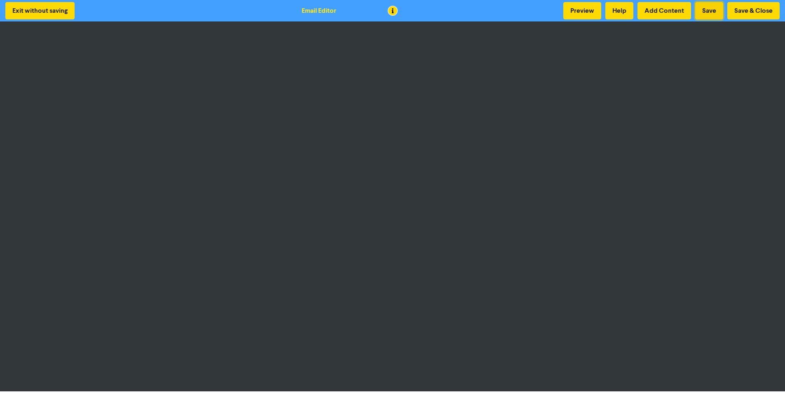
click at [710, 10] on button "Save" at bounding box center [709, 10] width 28 height 17
click at [714, 13] on button "Save" at bounding box center [709, 10] width 28 height 17
click at [711, 10] on button "Save" at bounding box center [709, 10] width 28 height 17
click at [710, 13] on button "Save" at bounding box center [709, 10] width 28 height 17
click at [715, 12] on button "Save" at bounding box center [709, 10] width 28 height 17
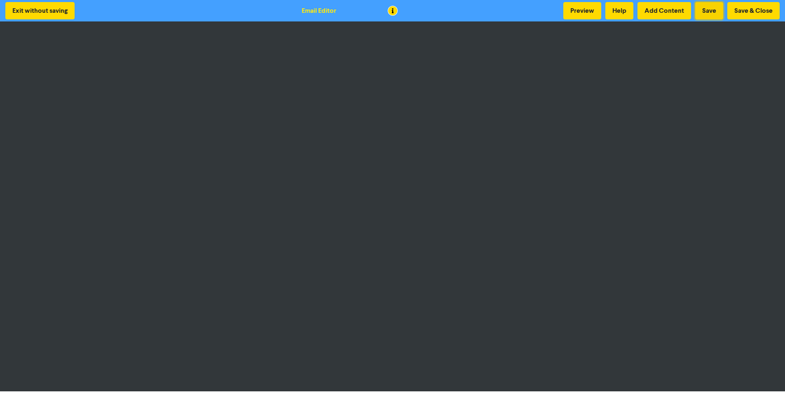
click at [712, 14] on button "Save" at bounding box center [709, 10] width 28 height 17
click at [706, 7] on button "Save" at bounding box center [709, 10] width 28 height 17
click at [702, 10] on button "Save" at bounding box center [709, 10] width 28 height 17
click at [750, 9] on button "Save & Close" at bounding box center [753, 10] width 52 height 17
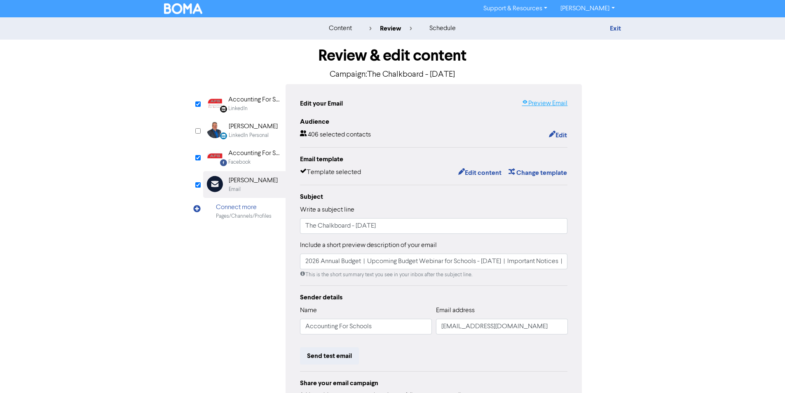
click at [538, 103] on link "Preview Email" at bounding box center [545, 103] width 46 height 10
click at [470, 171] on button "Edit content" at bounding box center [480, 172] width 44 height 11
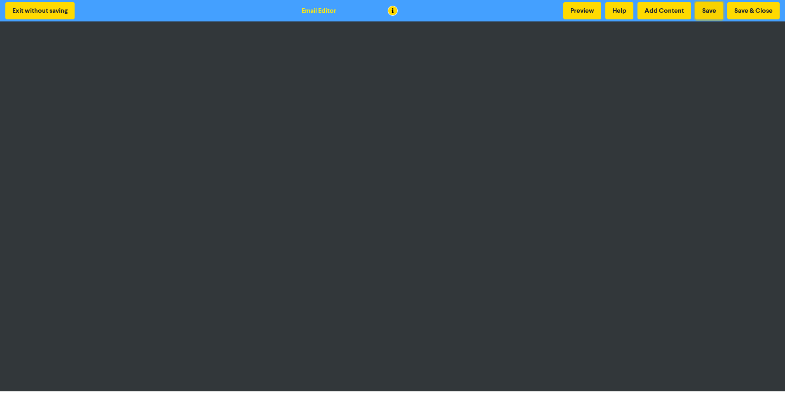
click at [709, 11] on button "Save" at bounding box center [709, 10] width 28 height 17
click at [706, 10] on button "Save" at bounding box center [709, 10] width 28 height 17
click at [708, 11] on button "Save" at bounding box center [709, 10] width 28 height 17
click at [706, 10] on button "Save" at bounding box center [709, 10] width 28 height 17
click at [706, 16] on button "Save" at bounding box center [709, 10] width 28 height 17
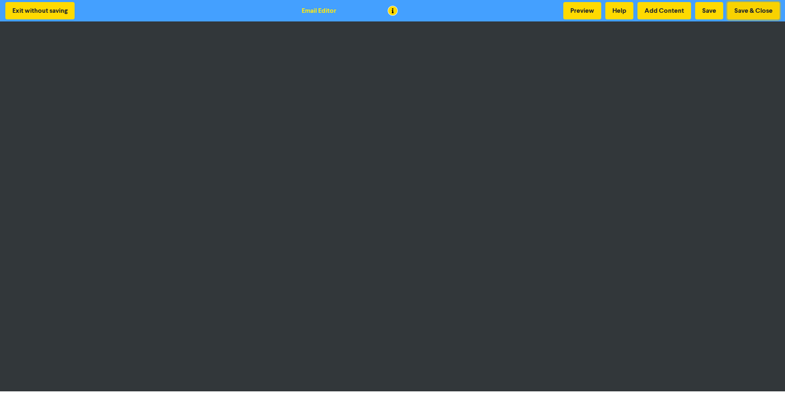
click at [751, 9] on button "Save & Close" at bounding box center [753, 10] width 52 height 17
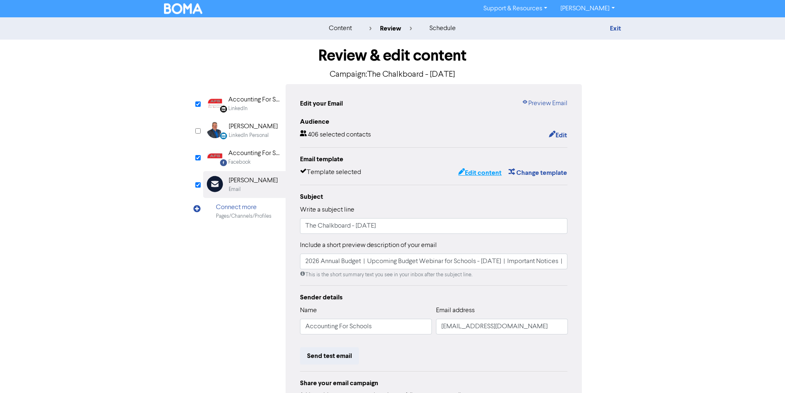
click at [481, 173] on button "Edit content" at bounding box center [480, 172] width 44 height 11
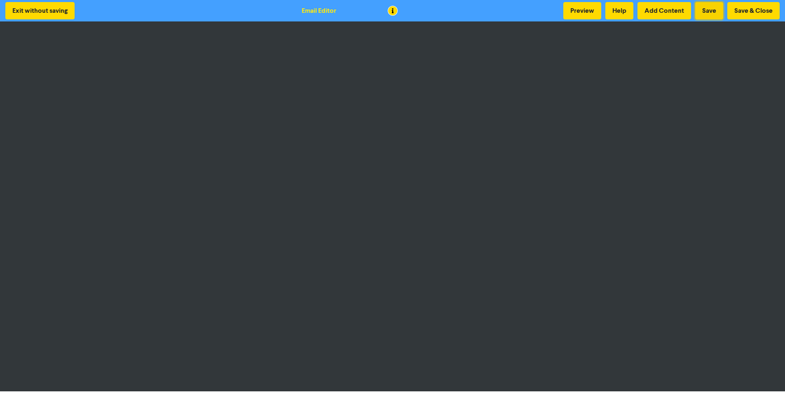
click at [719, 5] on button "Save" at bounding box center [709, 10] width 28 height 17
click at [715, 11] on button "Save" at bounding box center [709, 10] width 28 height 17
click at [704, 11] on button "Save" at bounding box center [709, 10] width 28 height 17
click at [711, 12] on button "Save" at bounding box center [709, 10] width 28 height 17
click at [708, 15] on button "Save" at bounding box center [709, 10] width 28 height 17
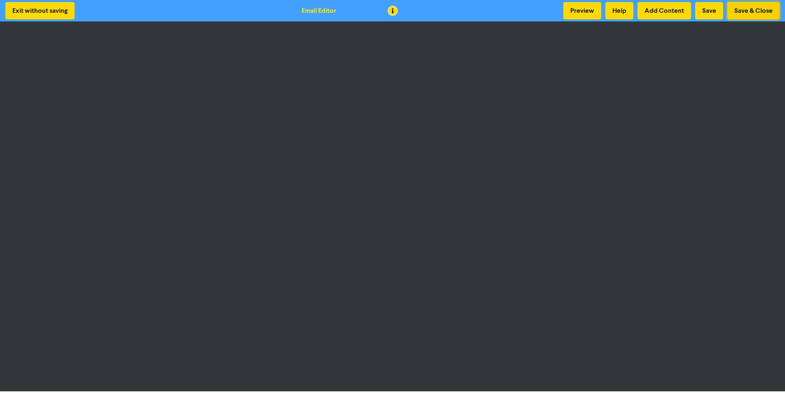
click at [740, 6] on button "Save & Close" at bounding box center [753, 10] width 52 height 17
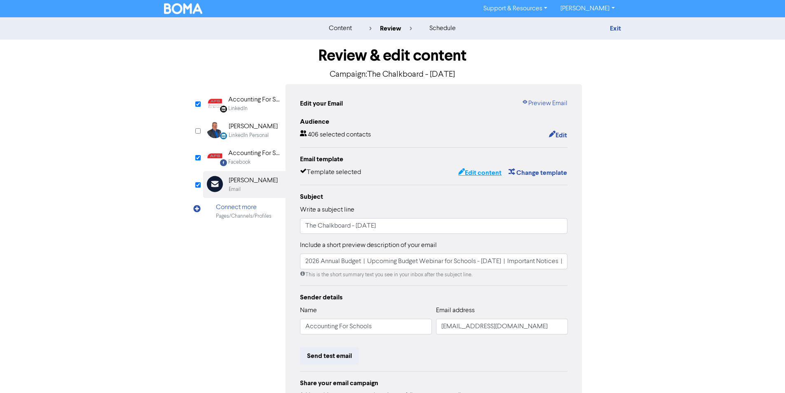
click at [495, 175] on button "Edit content" at bounding box center [480, 172] width 44 height 11
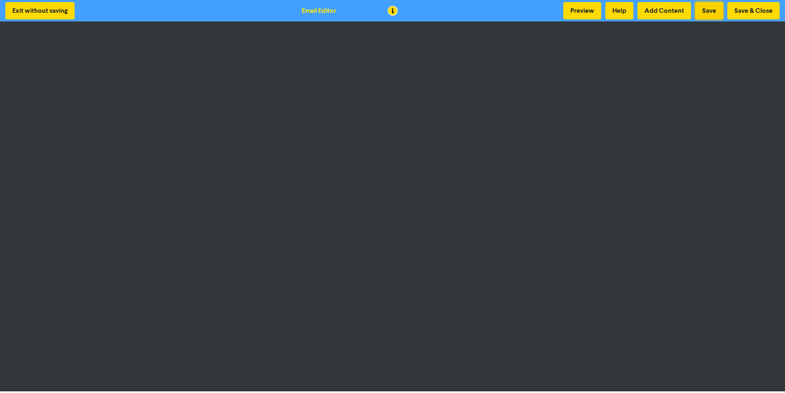
click at [712, 8] on button "Save" at bounding box center [709, 10] width 28 height 17
drag, startPoint x: 708, startPoint y: 11, endPoint x: 592, endPoint y: 25, distance: 116.1
click at [708, 11] on button "Save" at bounding box center [709, 10] width 28 height 17
click at [712, 8] on button "Save" at bounding box center [709, 10] width 28 height 17
click at [706, 9] on button "Save" at bounding box center [709, 10] width 28 height 17
